Goal: Transaction & Acquisition: Book appointment/travel/reservation

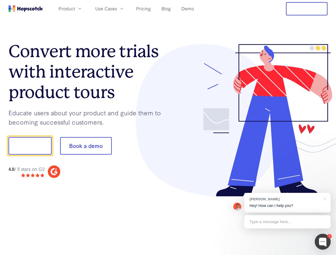
click at [168, 128] on div at bounding box center [248, 120] width 160 height 153
click at [75, 9] on span "Product" at bounding box center [67, 8] width 16 height 7
click at [117, 9] on span "Use Cases" at bounding box center [106, 8] width 22 height 7
click at [307, 9] on button "Free Trial" at bounding box center [307, 8] width 42 height 13
click at [30, 146] on button "Show me!" at bounding box center [30, 146] width 43 height 18
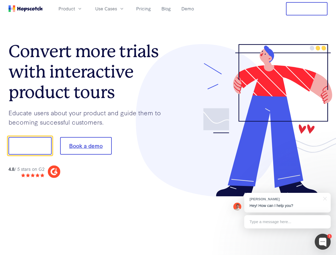
click at [86, 146] on button "Book a demo" at bounding box center [86, 146] width 52 height 18
click at [323, 242] on div at bounding box center [323, 242] width 16 height 16
click at [287, 203] on div "[PERSON_NAME] Hey! How can I help you?" at bounding box center [287, 203] width 86 height 20
click at [324, 198] on div at bounding box center [323, 198] width 13 height 11
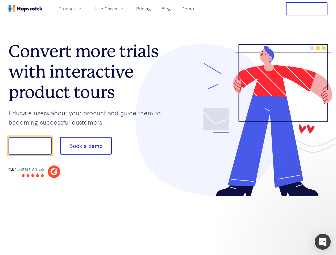
click at [287, 222] on div at bounding box center [281, 145] width 100 height 177
